Goal: Transaction & Acquisition: Purchase product/service

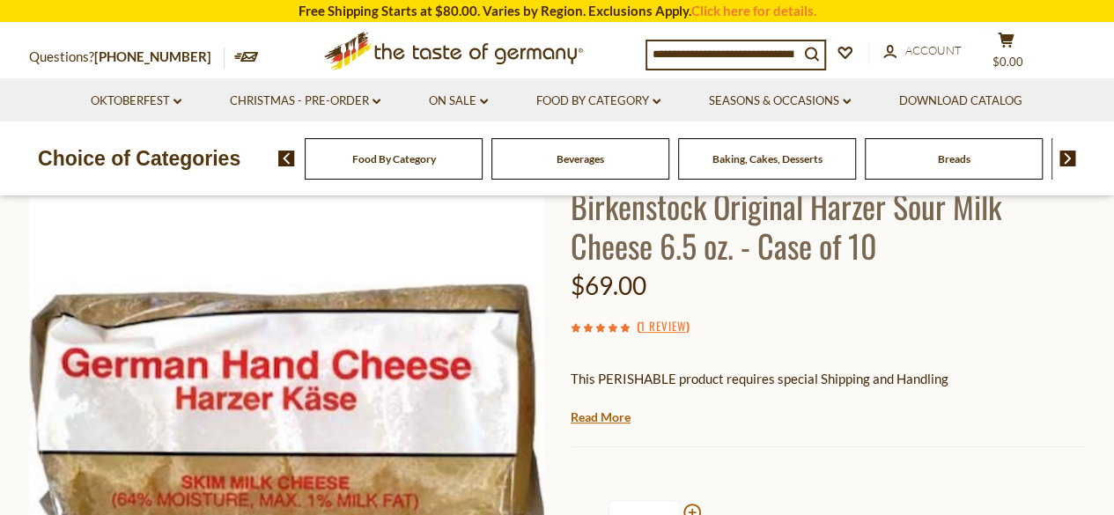
scroll to position [176, 0]
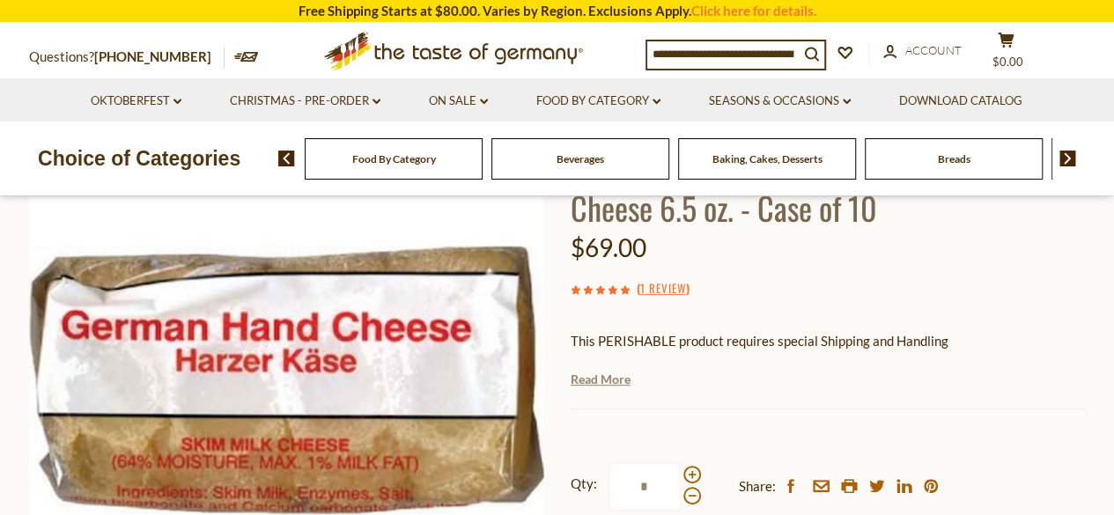
click at [600, 383] on link "Read More" at bounding box center [600, 380] width 60 height 18
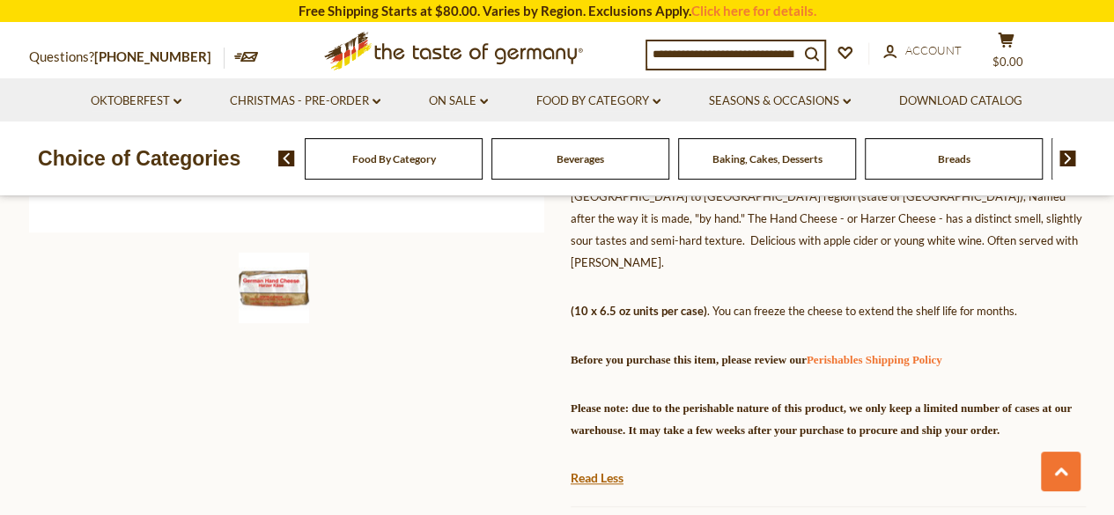
scroll to position [616, 0]
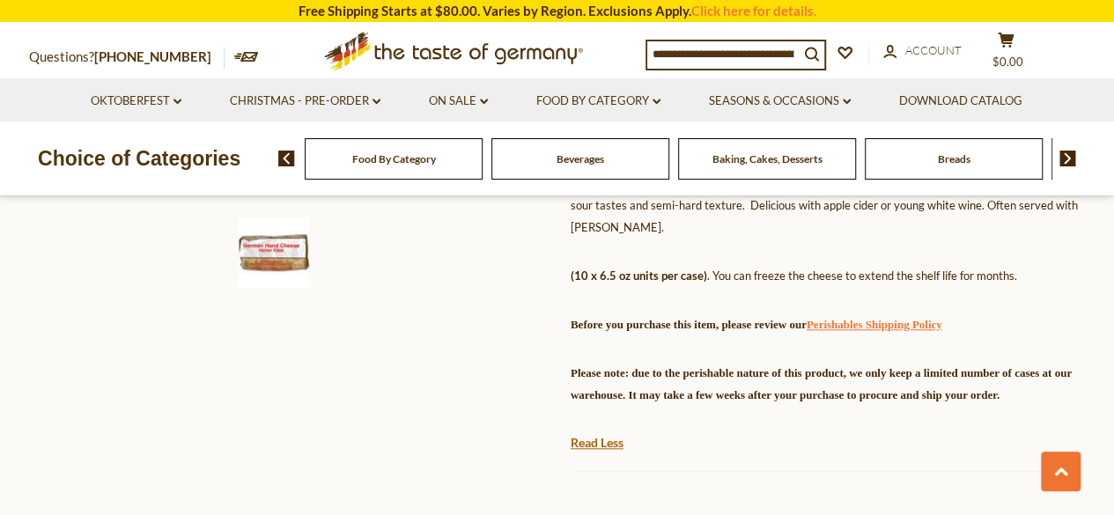
click at [940, 318] on link "Perishables Shipping Policy" at bounding box center [874, 324] width 136 height 13
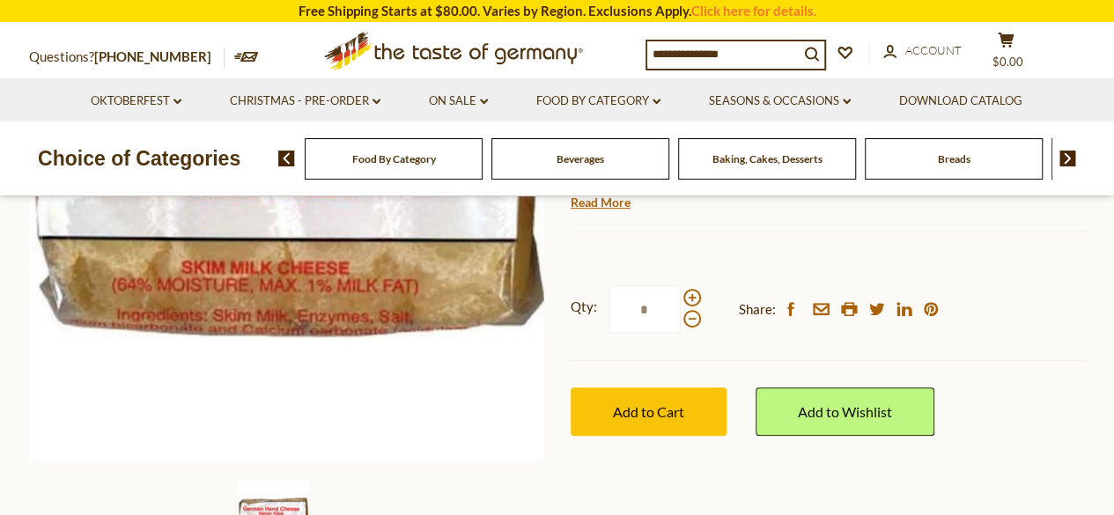
scroll to position [352, 0]
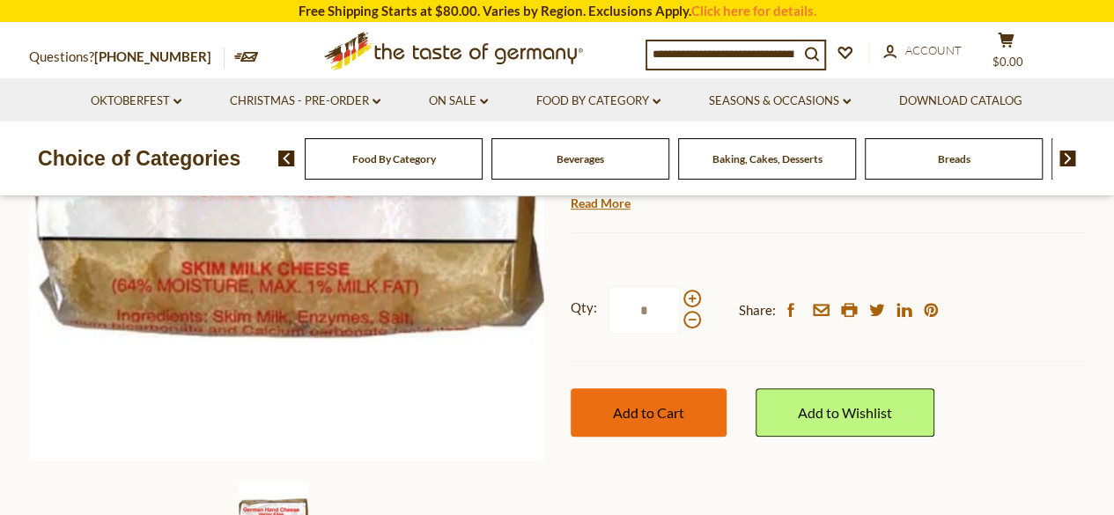
click at [637, 416] on span "Add to Cart" at bounding box center [648, 412] width 71 height 17
click at [671, 409] on span "Add to Cart" at bounding box center [648, 412] width 71 height 17
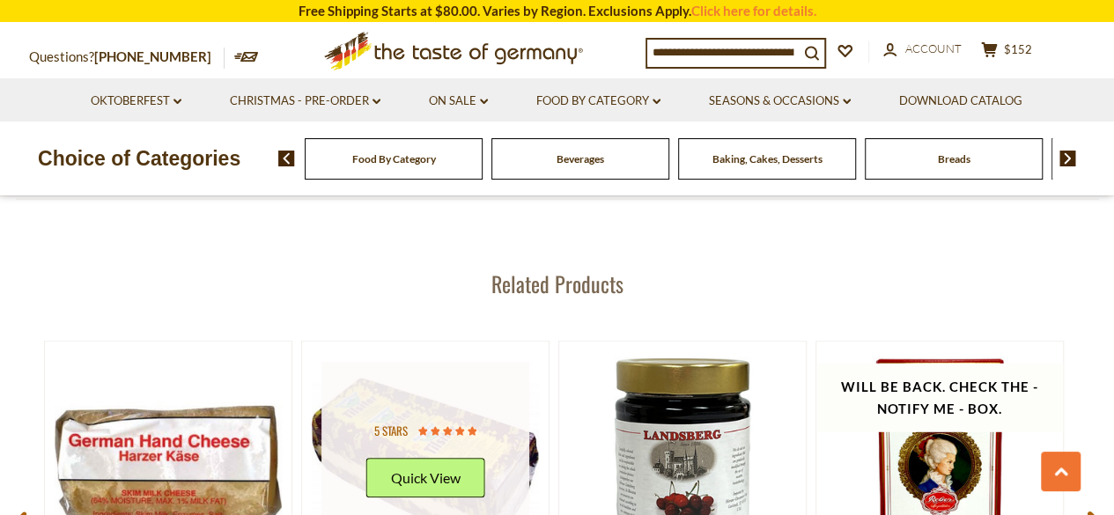
scroll to position [2201, 0]
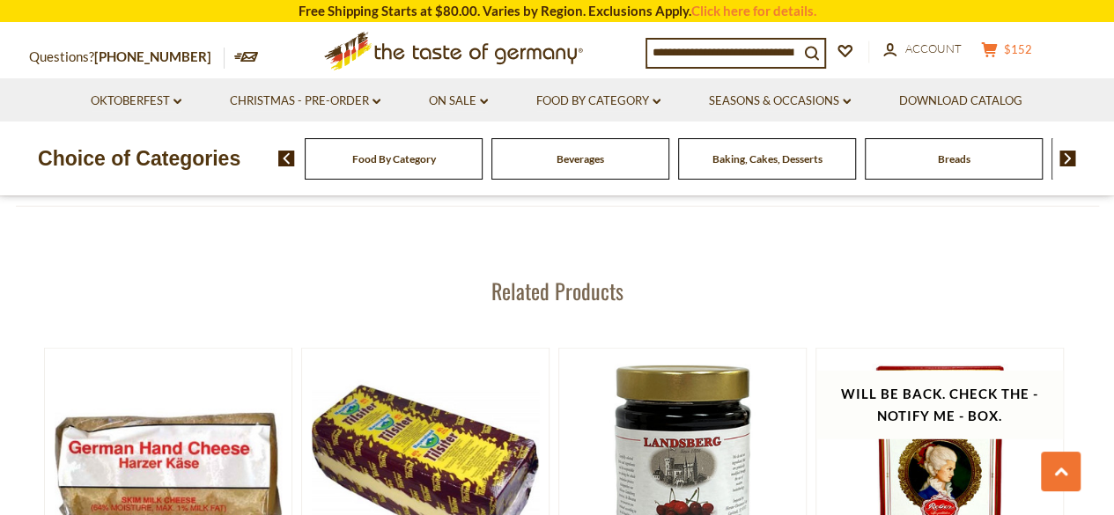
click at [997, 55] on icon at bounding box center [989, 49] width 16 height 15
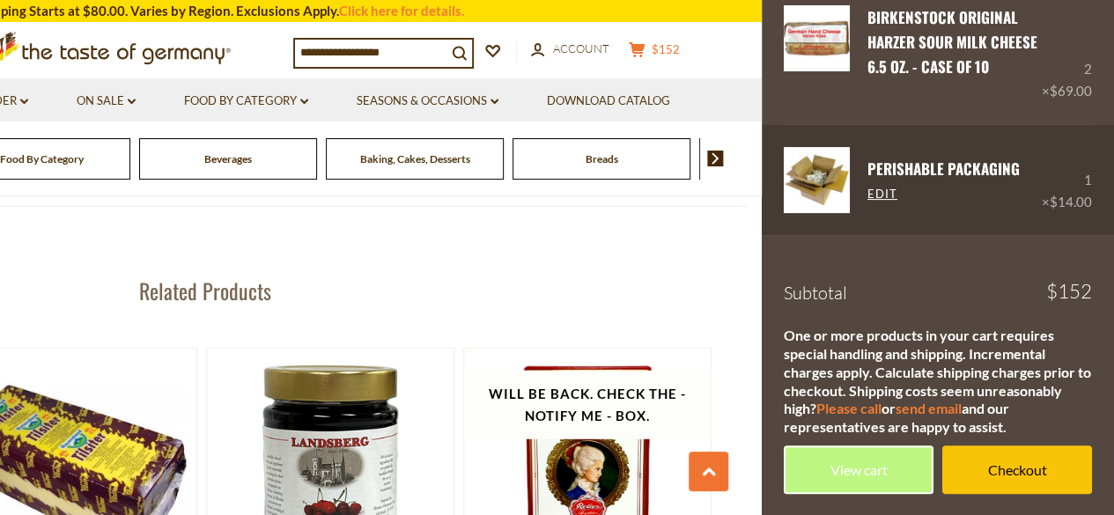
scroll to position [19, 0]
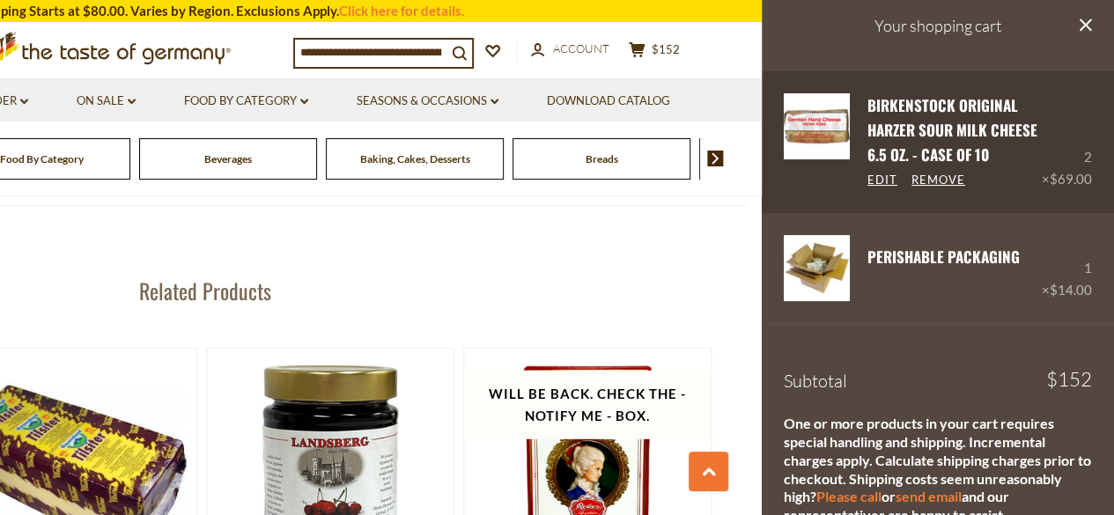
click at [1074, 161] on div "2 × $69.00" at bounding box center [1066, 142] width 50 height 98
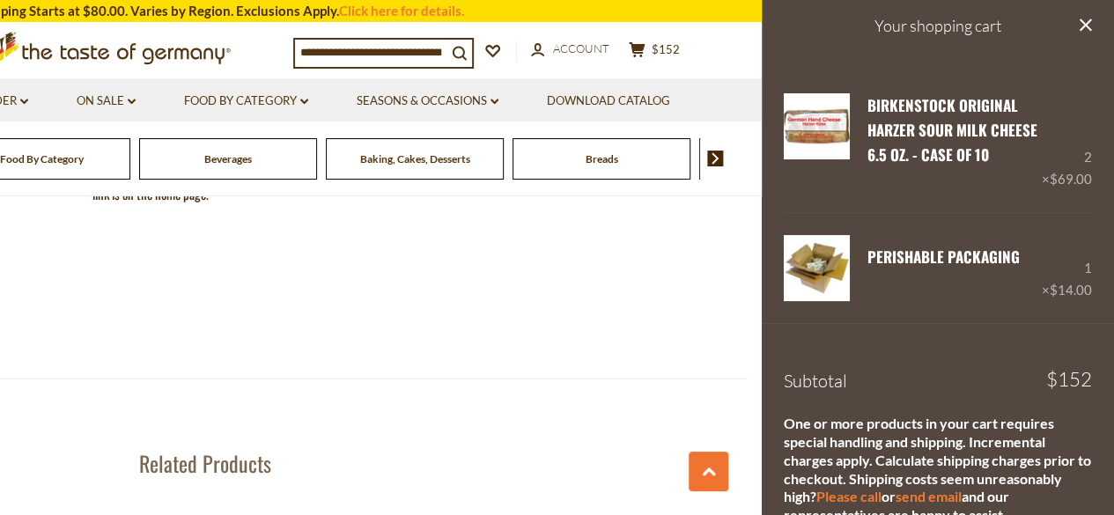
scroll to position [2025, 0]
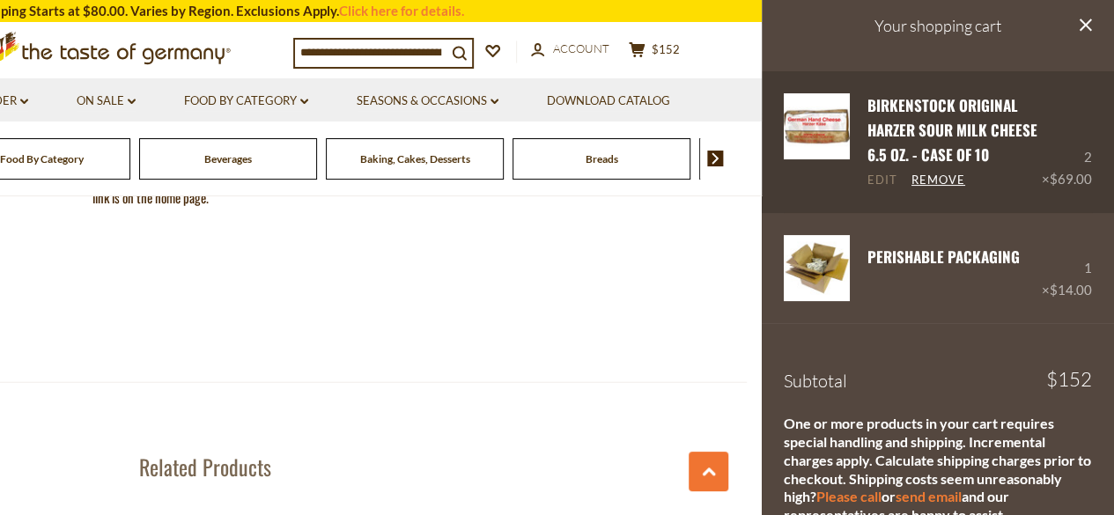
click at [880, 180] on link "Edit" at bounding box center [882, 181] width 30 height 16
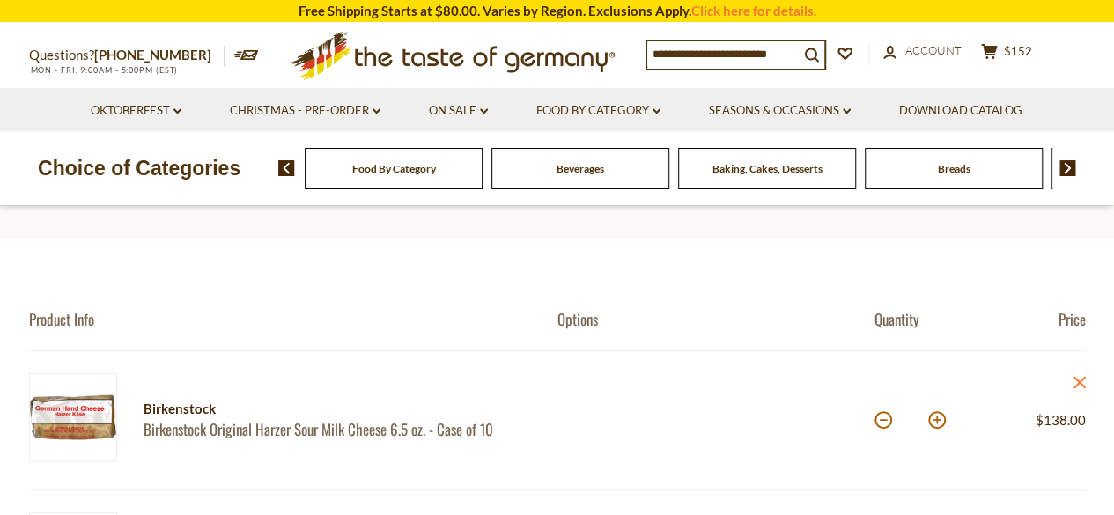
scroll to position [176, 0]
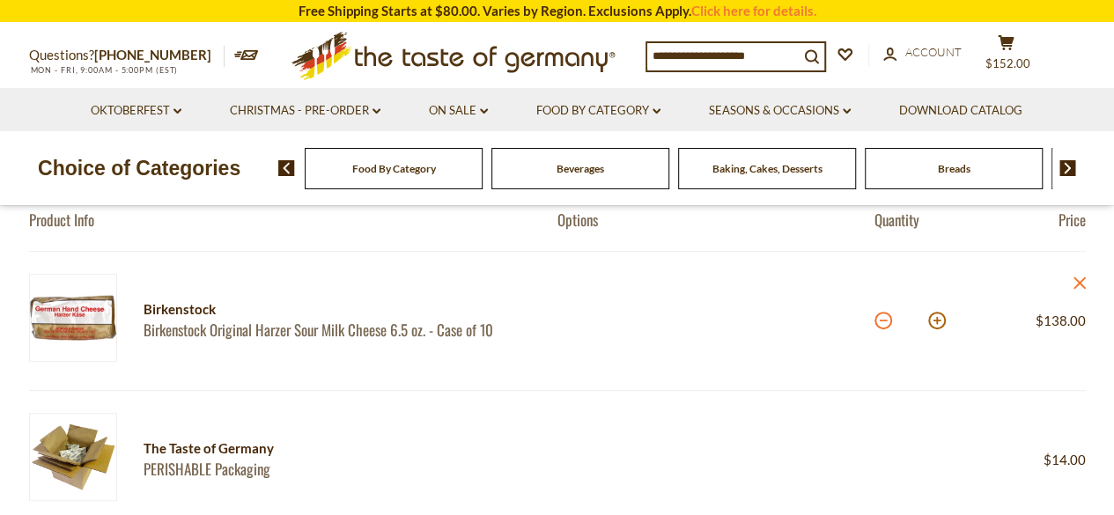
click at [883, 320] on button at bounding box center [883, 321] width 18 height 18
type input "*"
click at [1019, 43] on div "Compare Compare up to 4 items: Clear Selection Compare search_icon search_icon …" at bounding box center [863, 56] width 436 height 32
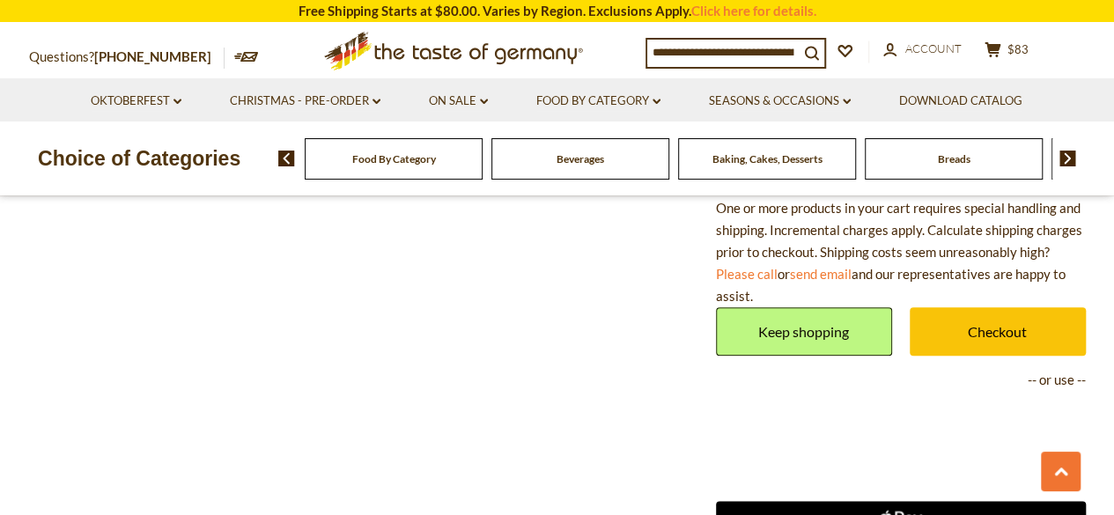
scroll to position [968, 0]
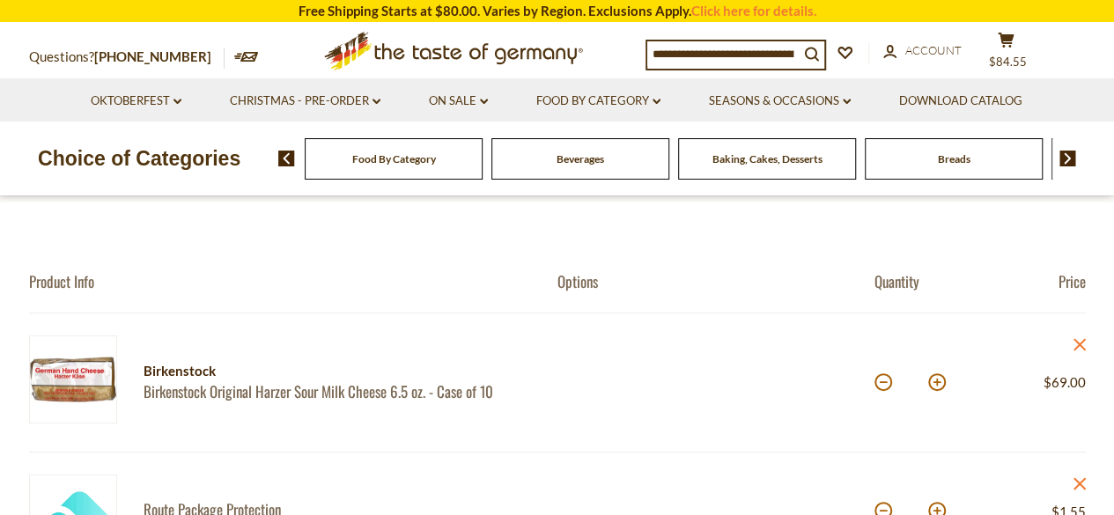
scroll to position [264, 0]
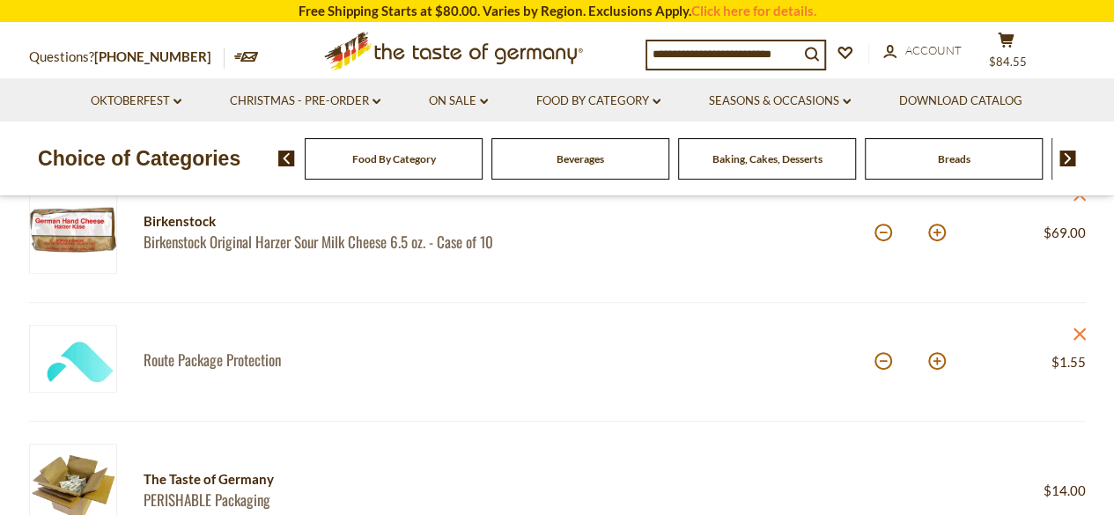
click at [882, 242] on div "*" at bounding box center [909, 233] width 71 height 48
click at [880, 240] on button at bounding box center [883, 233] width 18 height 18
type input "*"
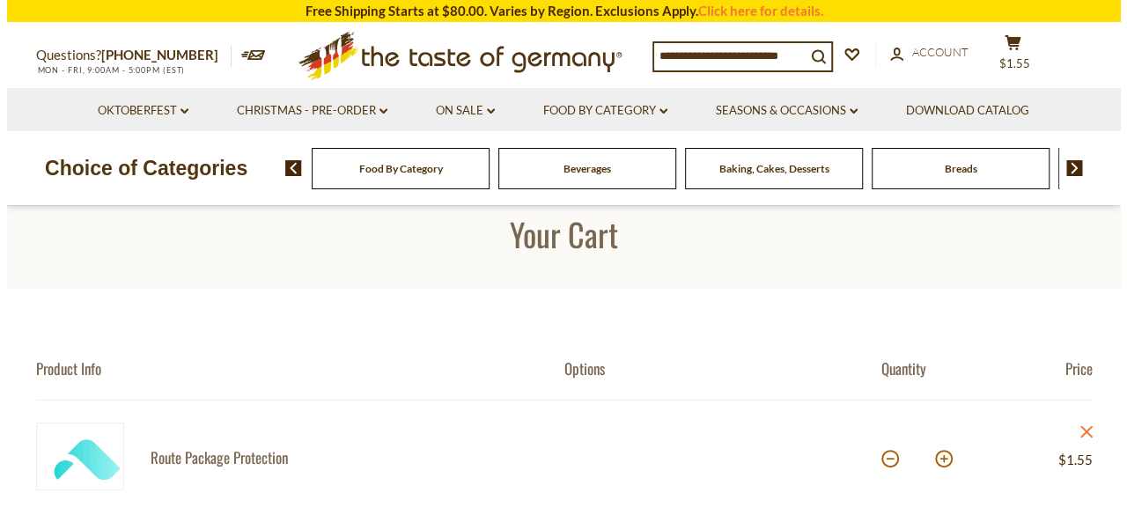
scroll to position [0, 0]
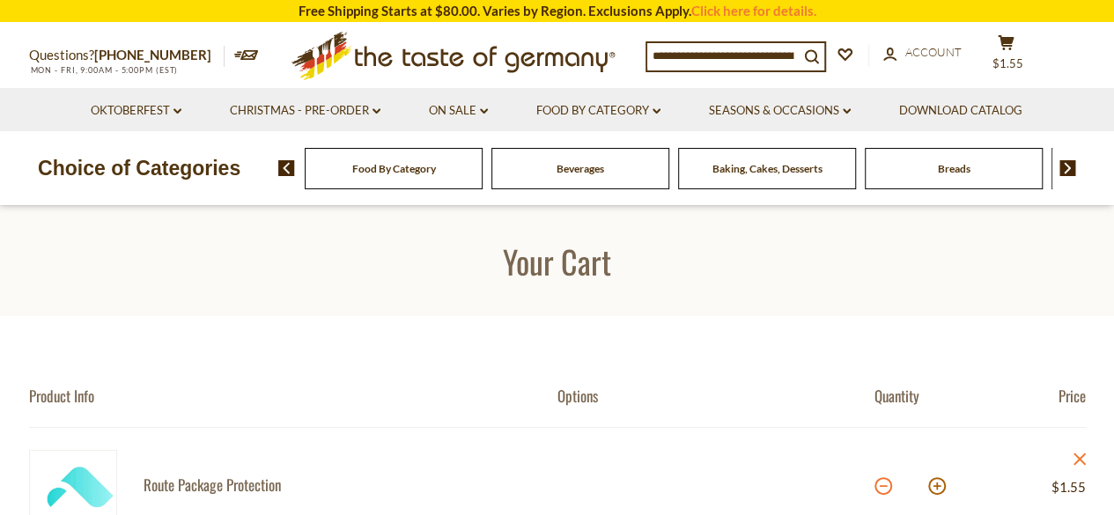
click at [878, 488] on button at bounding box center [883, 486] width 18 height 18
type input "*"
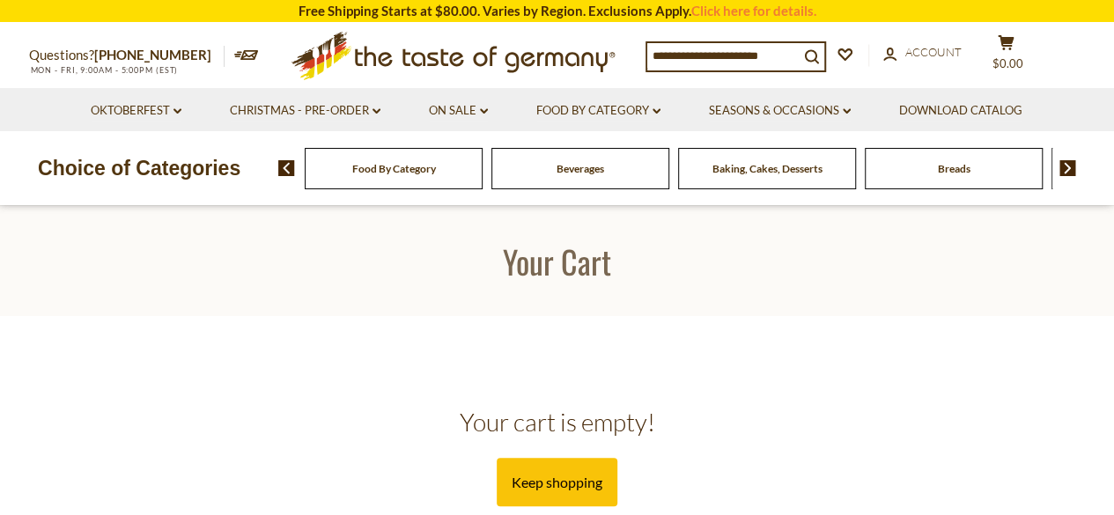
click at [891, 372] on section "Your cart is empty! Keep shopping" at bounding box center [557, 417] width 1114 height 203
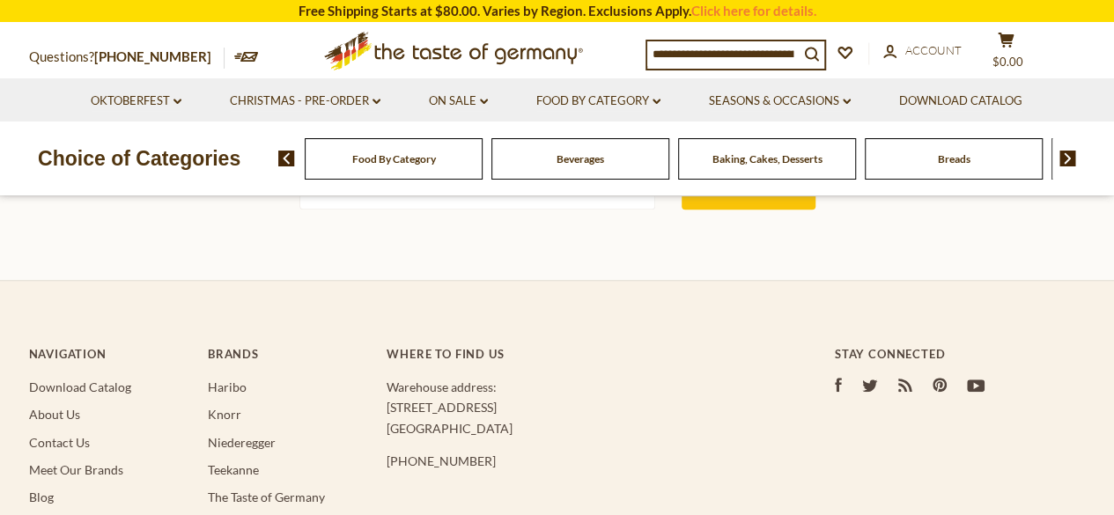
scroll to position [336, 0]
